Goal: Information Seeking & Learning: Learn about a topic

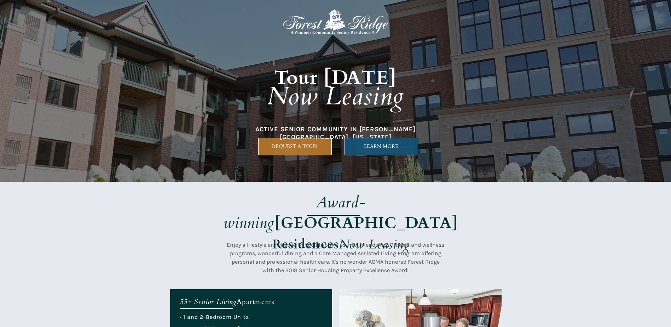
click at [376, 145] on span "LEARN MORE" at bounding box center [381, 146] width 73 height 6
